Goal: Transaction & Acquisition: Register for event/course

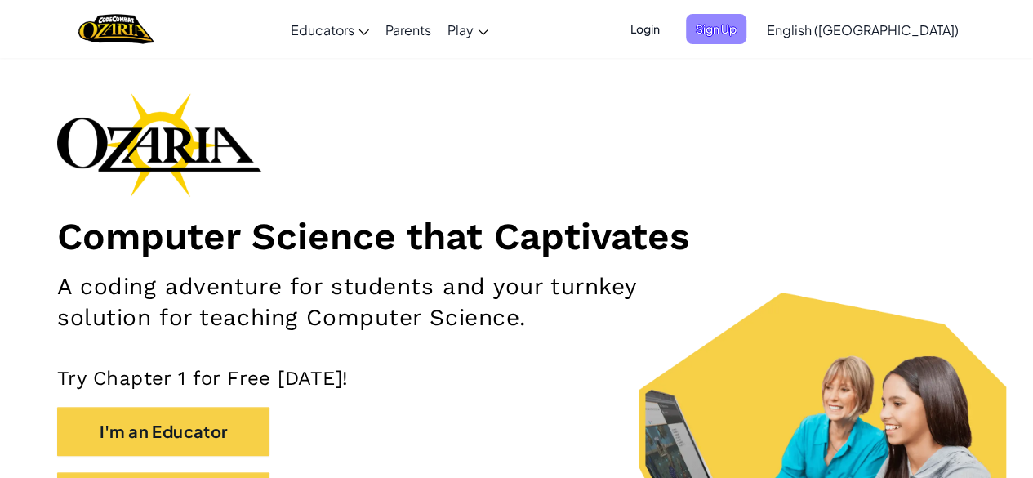
click at [746, 29] on span "Sign Up" at bounding box center [716, 29] width 60 height 30
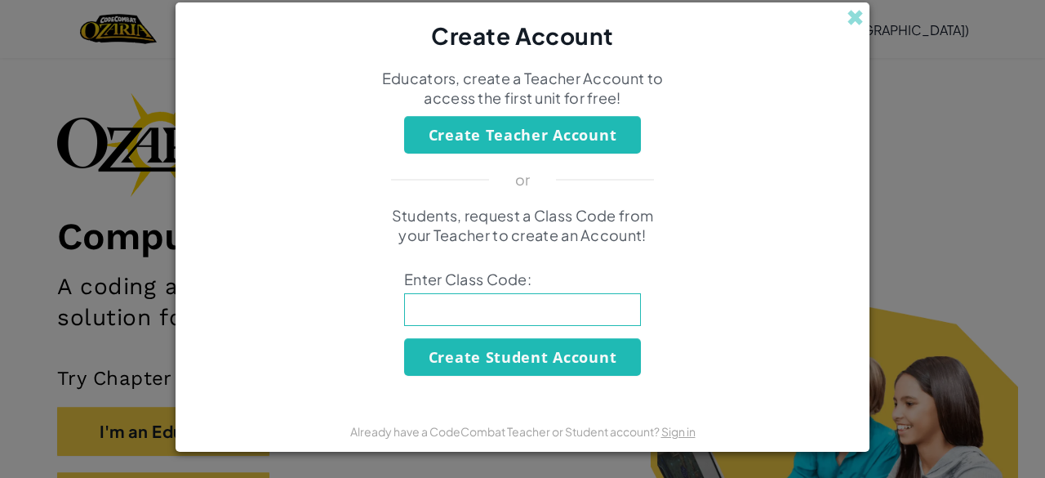
click at [506, 312] on input at bounding box center [522, 309] width 237 height 33
type input "PowerShopCorn"
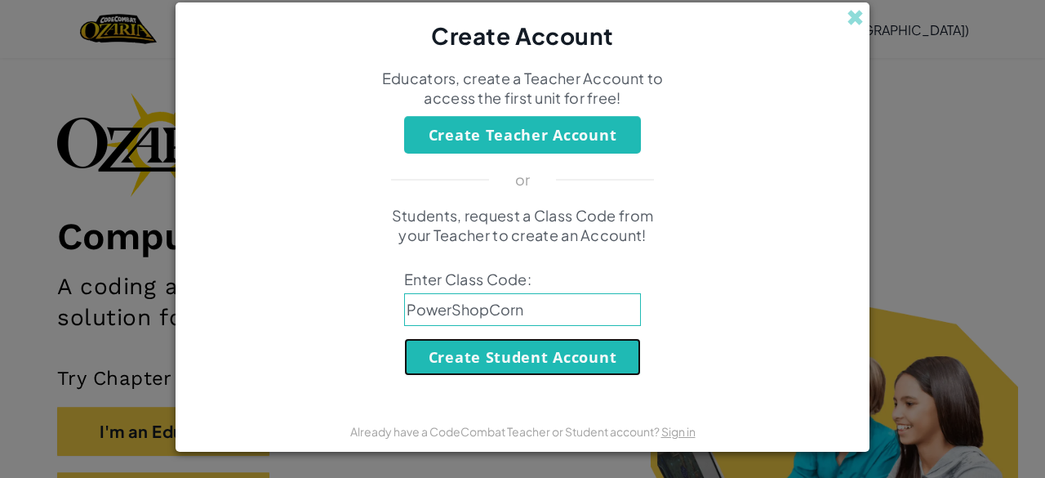
drag, startPoint x: 506, startPoint y: 326, endPoint x: 513, endPoint y: 345, distance: 20.7
click at [513, 345] on button "Create Student Account" at bounding box center [522, 357] width 237 height 38
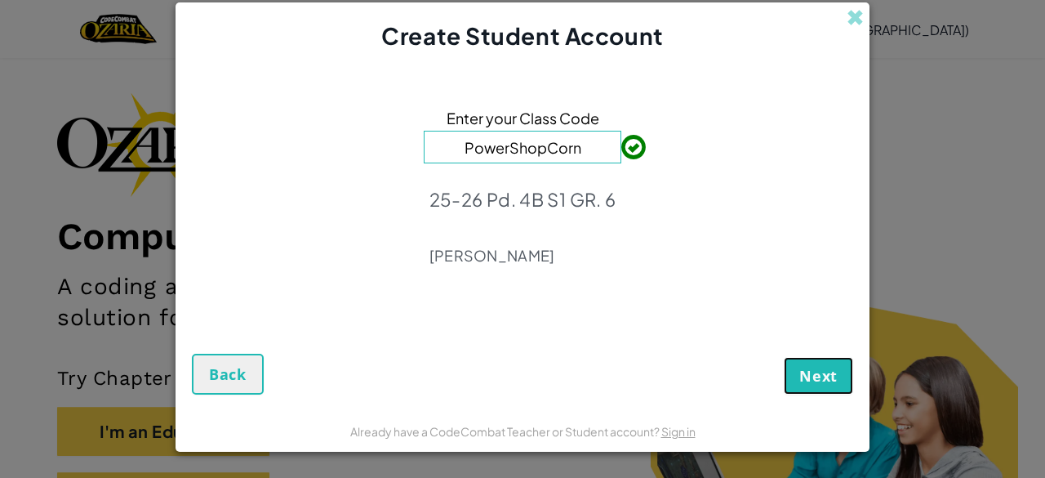
click at [821, 383] on span "Next" at bounding box center [818, 376] width 38 height 20
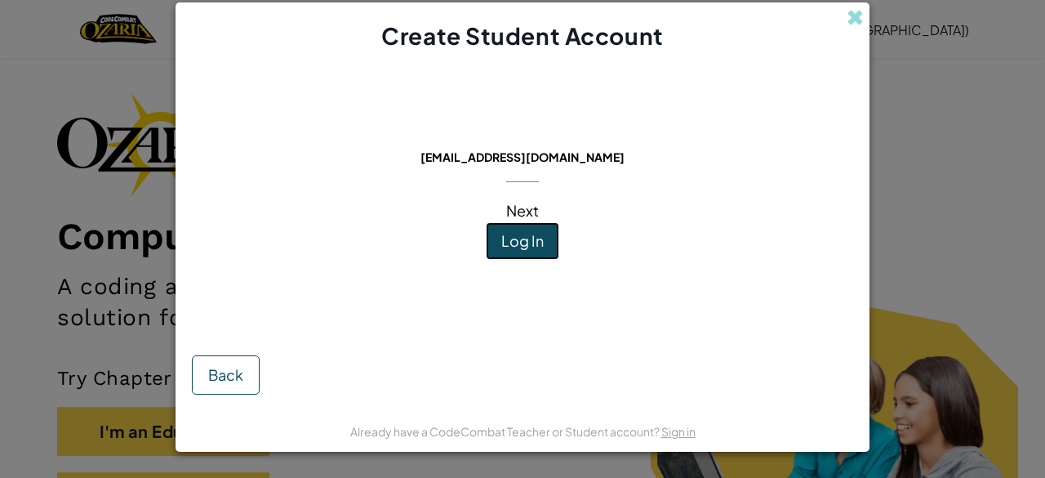
click at [528, 241] on span "Log In" at bounding box center [522, 240] width 42 height 19
